Goal: Check status: Check status

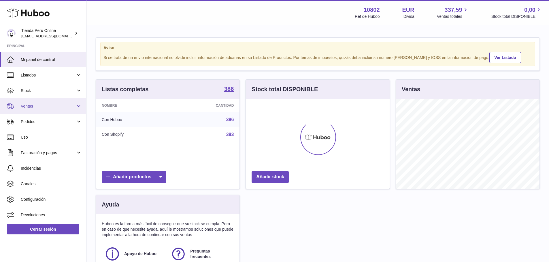
scroll to position [90, 144]
click at [37, 104] on span "Ventas" at bounding box center [48, 106] width 55 height 5
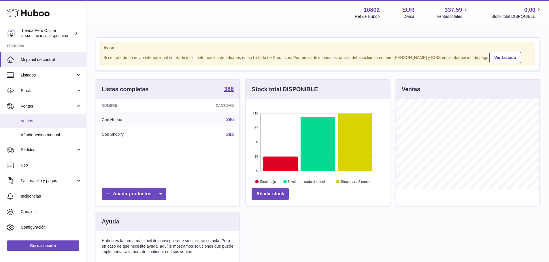
click at [37, 126] on link "Ventas" at bounding box center [43, 121] width 86 height 14
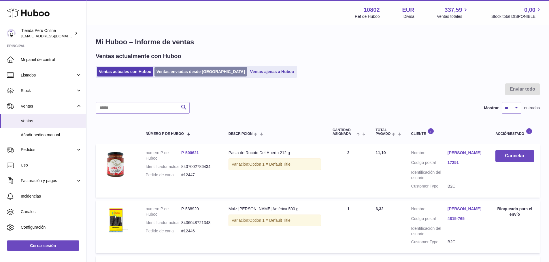
click at [177, 71] on link "Ventas enviadas desde [GEOGRAPHIC_DATA]" at bounding box center [200, 72] width 92 height 10
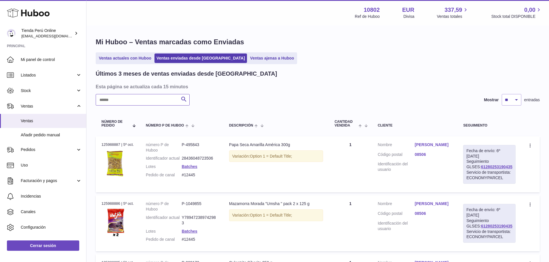
click at [145, 100] on input "text" at bounding box center [143, 100] width 94 height 12
paste input "******"
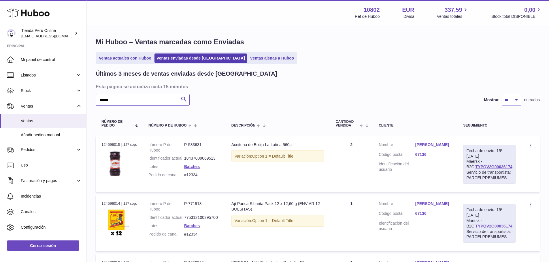
type input "******"
click at [511, 167] on div "Fecha de envío: 15º sep. 2025 Maersk - B2C: TYPQV2G00036174 Servicio de transpo…" at bounding box center [489, 164] width 52 height 39
drag, startPoint x: 510, startPoint y: 166, endPoint x: 450, endPoint y: 179, distance: 61.9
click at [466, 171] on td "Fecha de envío: 15º sep. 2025 Maersk - B2C: TYPQV2G00036174 Servicio de transpo…" at bounding box center [489, 165] width 64 height 56
copy div
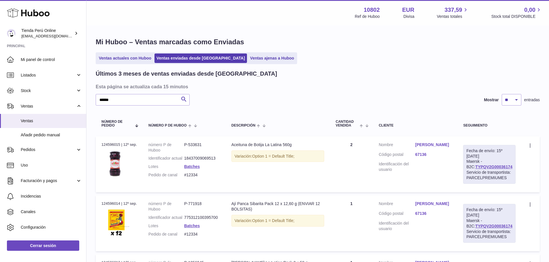
click at [511, 166] on div "Fecha de envío: 15º sep. 2025 Maersk - B2C: TYPQV2G00036174 Servicio de transpo…" at bounding box center [489, 164] width 52 height 39
click at [466, 169] on td "Fecha de envío: 15º sep. 2025 Maersk - B2C: TYPQV2G00036174 Servicio de transpo…" at bounding box center [489, 165] width 64 height 56
drag, startPoint x: 511, startPoint y: 167, endPoint x: 468, endPoint y: 169, distance: 42.7
click at [468, 169] on div "Fecha de envío: 15º sep. 2025 Maersk - B2C: TYPQV2G00036174 Servicio de transpo…" at bounding box center [489, 164] width 52 height 39
copy link "TYPQV2G00036174"
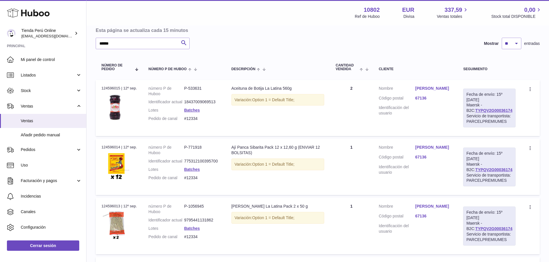
scroll to position [58, 0]
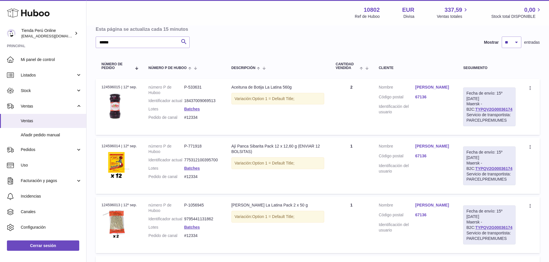
click at [438, 86] on link "[PERSON_NAME]" at bounding box center [433, 87] width 37 height 5
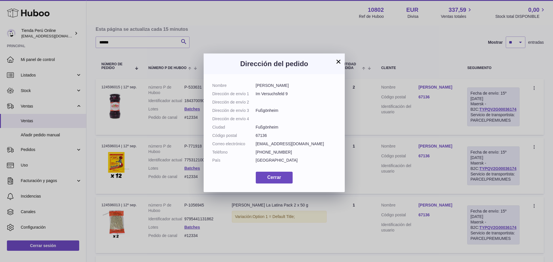
click at [338, 62] on button "×" at bounding box center [338, 61] width 7 height 7
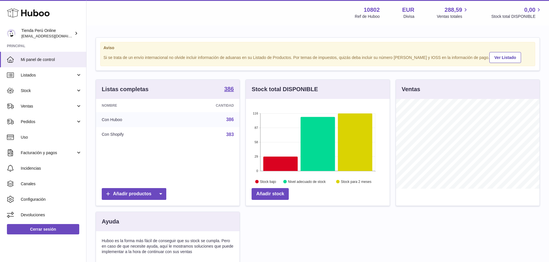
scroll to position [90, 144]
click at [33, 108] on span "Ventas" at bounding box center [48, 106] width 55 height 5
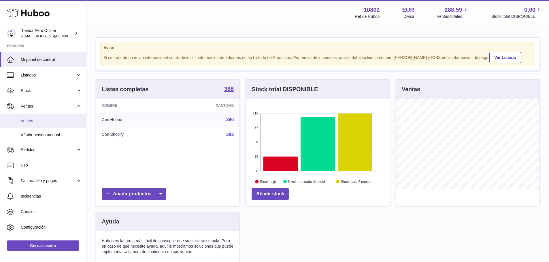
click at [36, 117] on link "Ventas" at bounding box center [43, 121] width 86 height 14
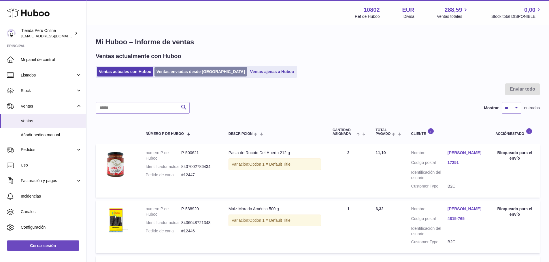
click at [187, 73] on link "Ventas enviadas desde [GEOGRAPHIC_DATA]" at bounding box center [200, 72] width 92 height 10
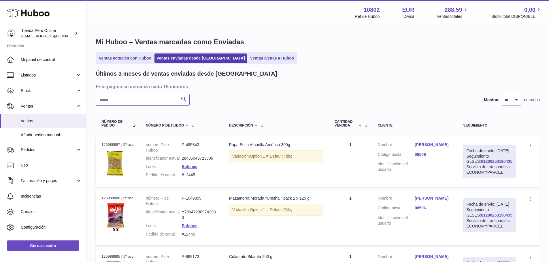
click at [162, 97] on input "text" at bounding box center [143, 100] width 94 height 12
paste input "******"
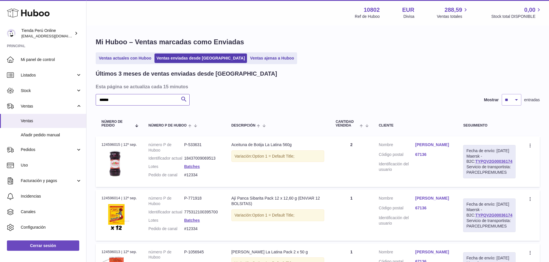
type input "******"
